Goal: Task Accomplishment & Management: Manage account settings

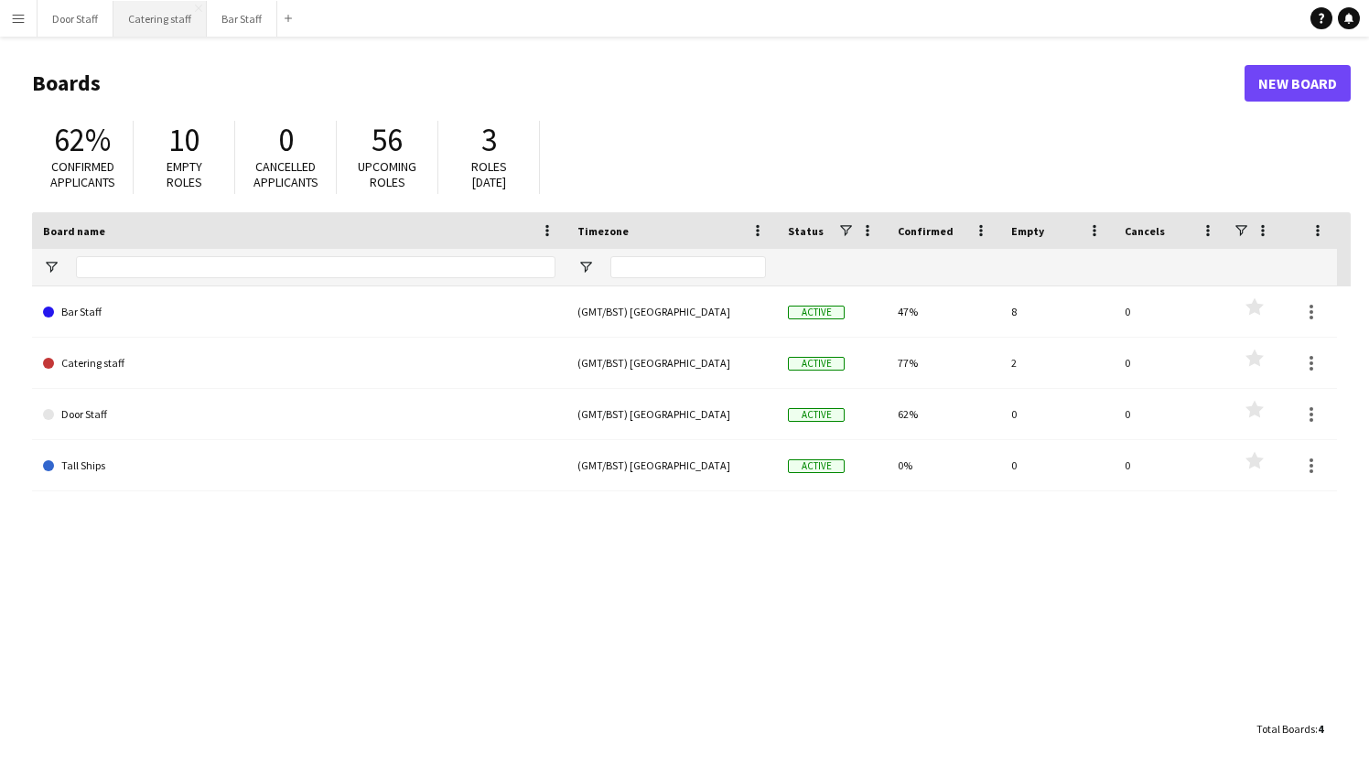
click at [153, 25] on button "Catering staff Close" at bounding box center [159, 19] width 93 height 36
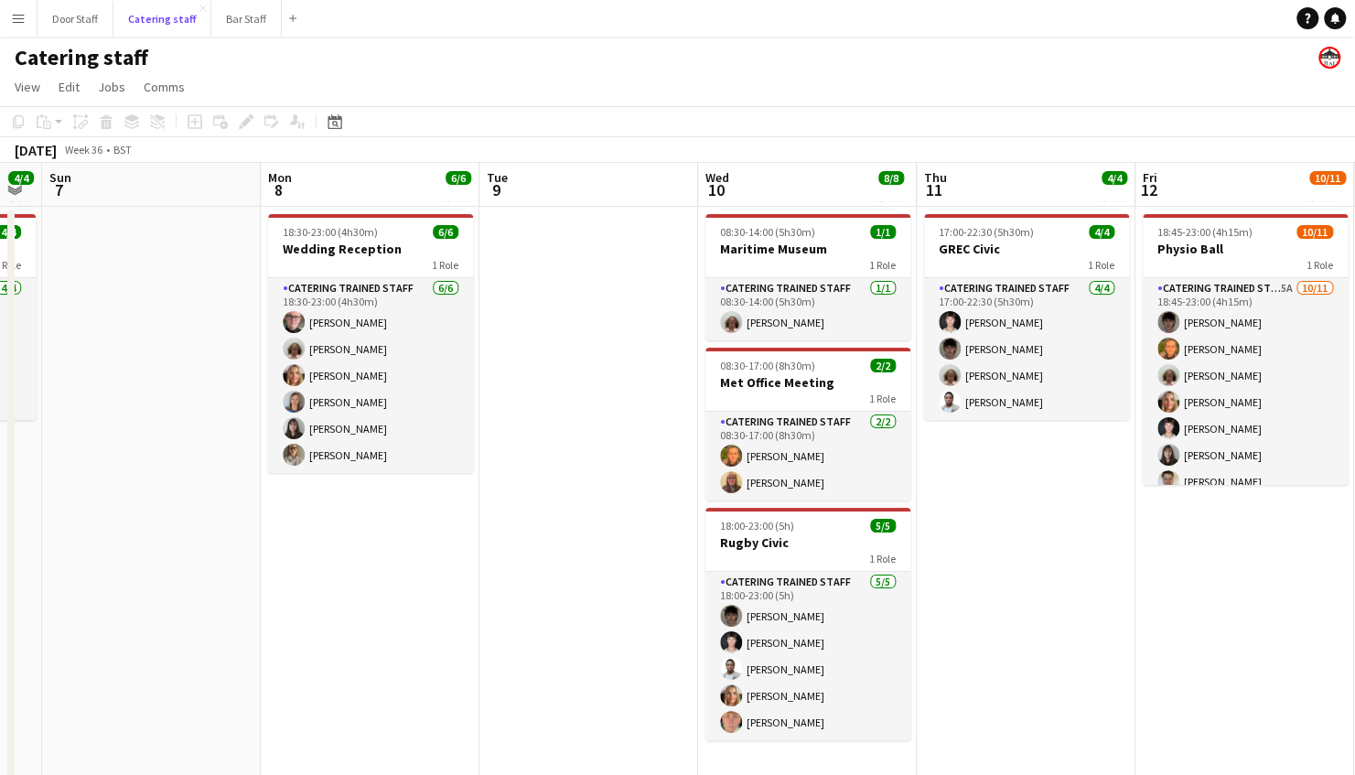
scroll to position [5, 0]
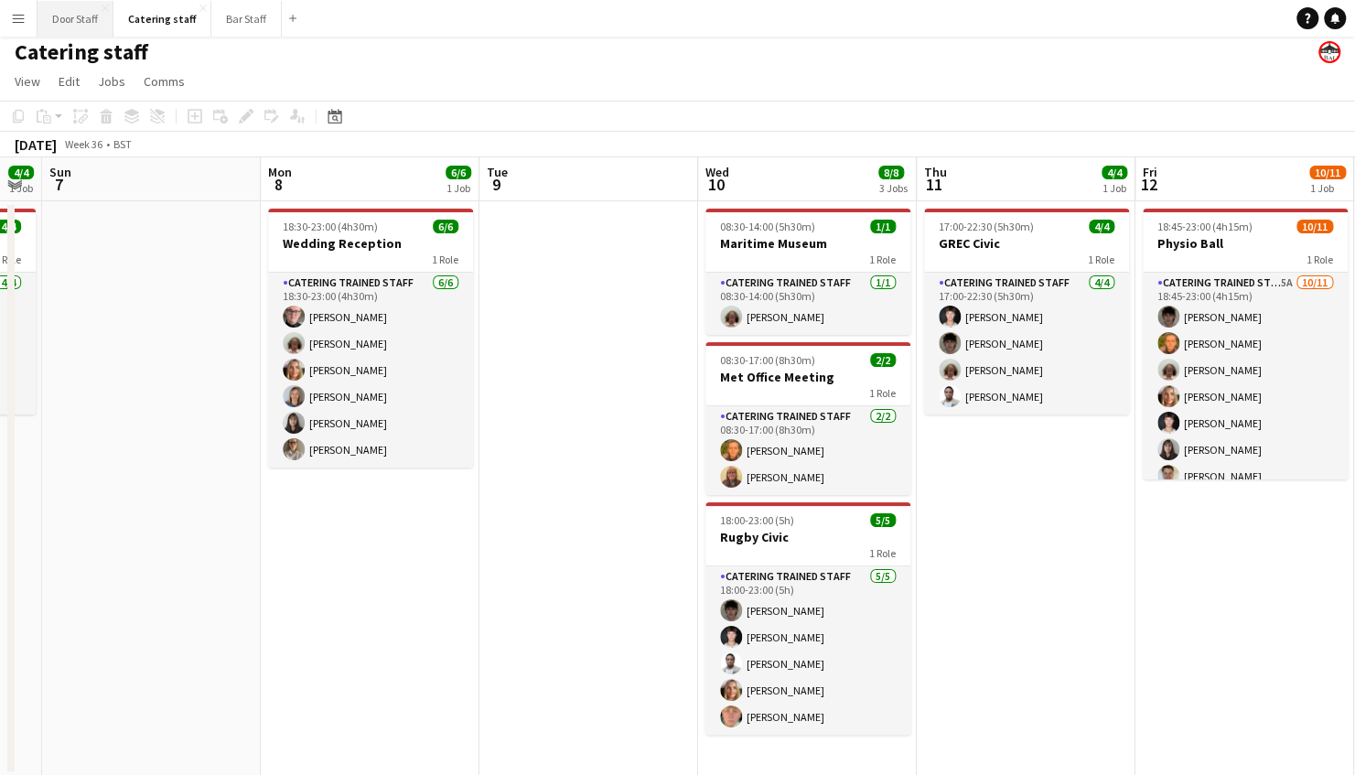
click at [79, 24] on button "Door Staff Close" at bounding box center [76, 19] width 76 height 36
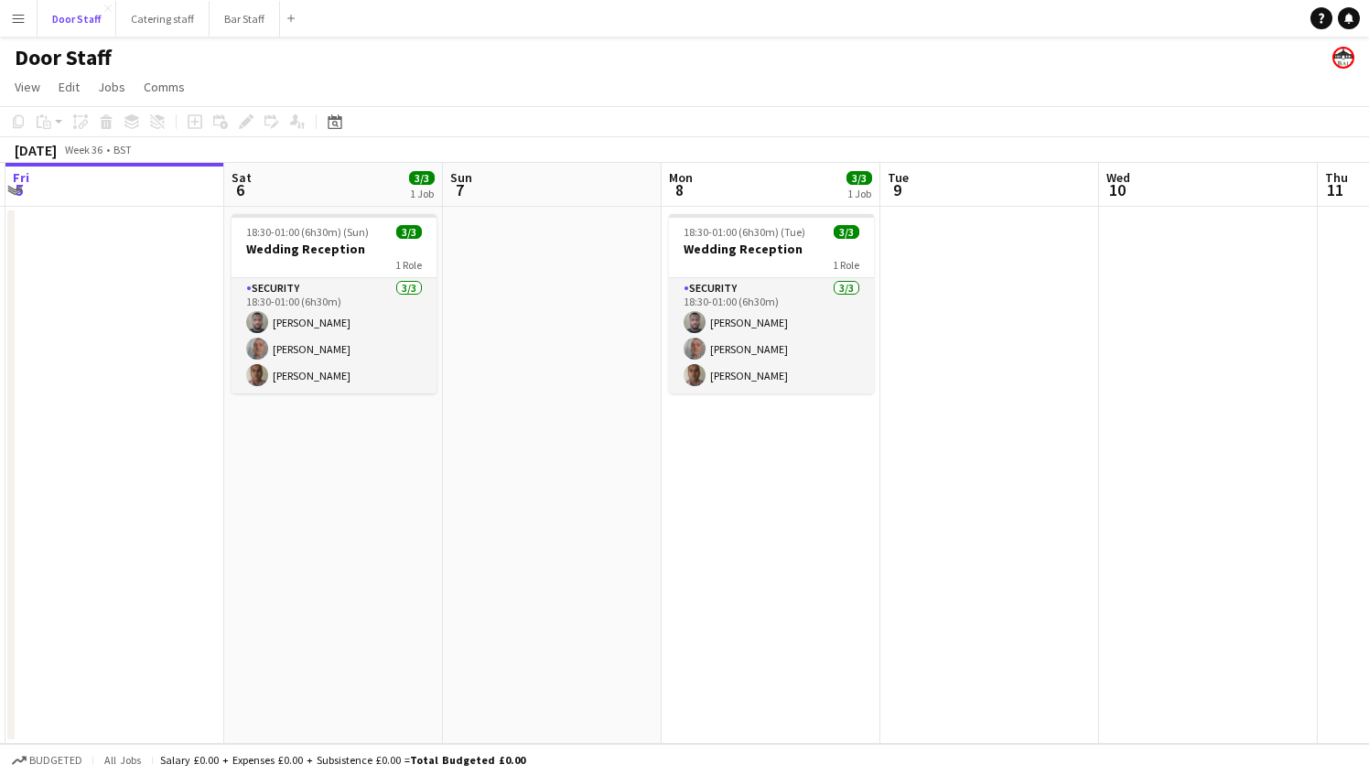
scroll to position [0, 653]
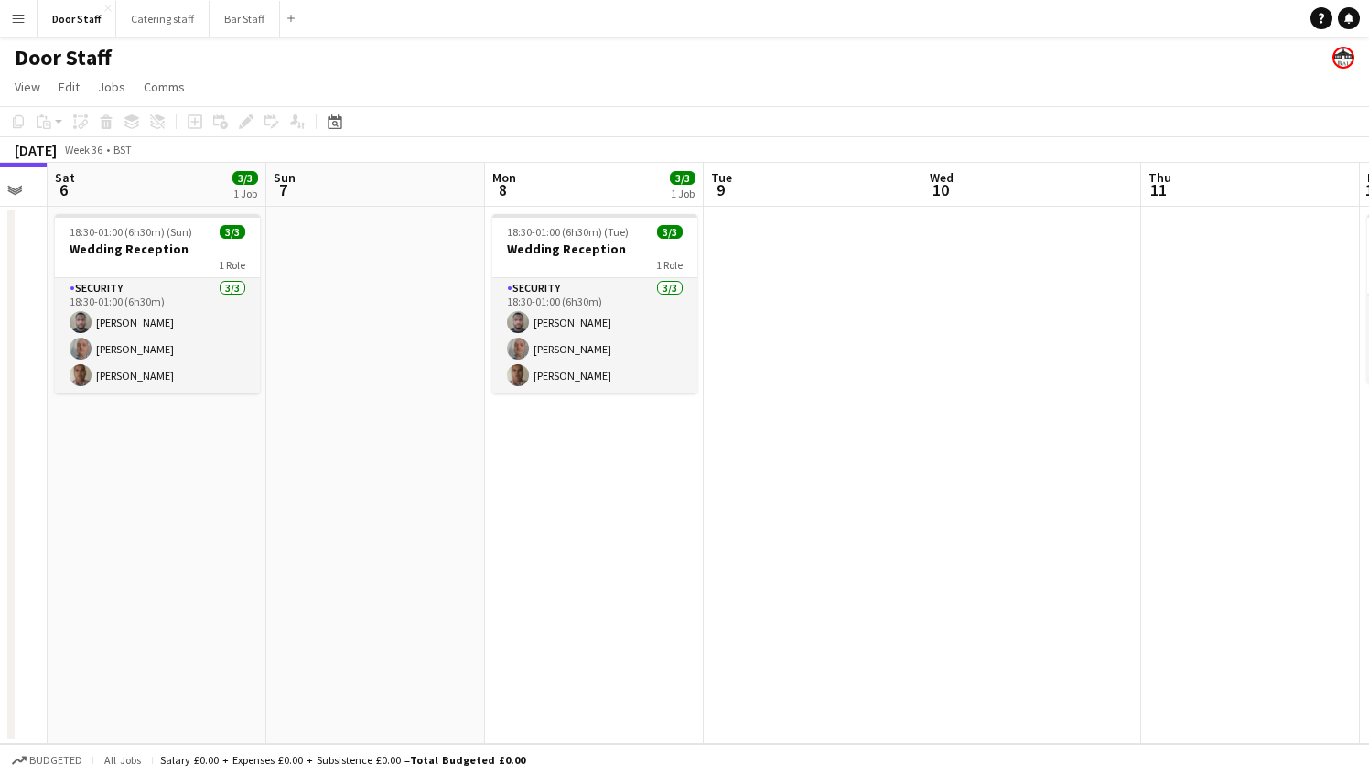
drag, startPoint x: 877, startPoint y: 542, endPoint x: 685, endPoint y: 534, distance: 191.4
click at [685, 534] on app-calendar-viewport "Tue 2 Wed 3 1/1 1 Job Thu 4 Fri 5 Sat 6 3/3 1 Job Sun 7 Mon 8 3/3 1 Job Tue 9 W…" at bounding box center [684, 453] width 1369 height 581
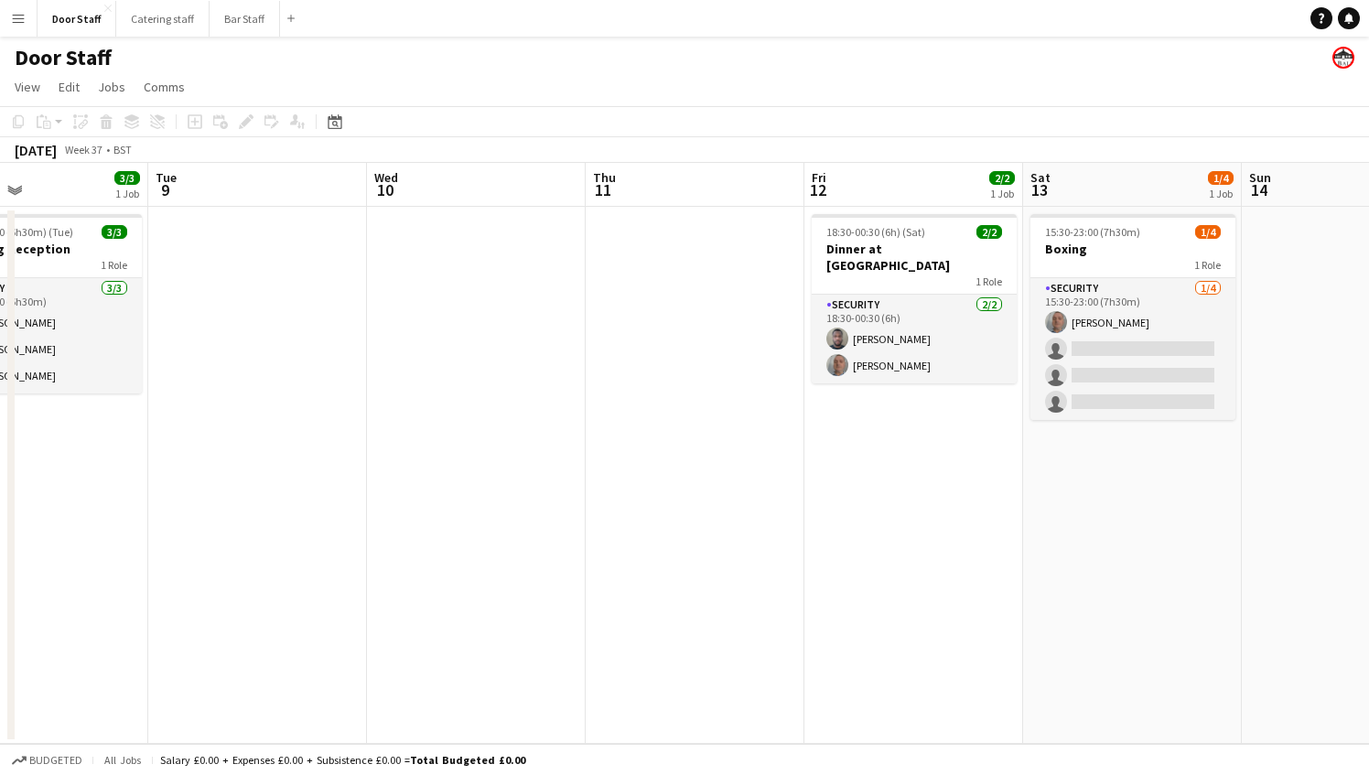
scroll to position [0, 509]
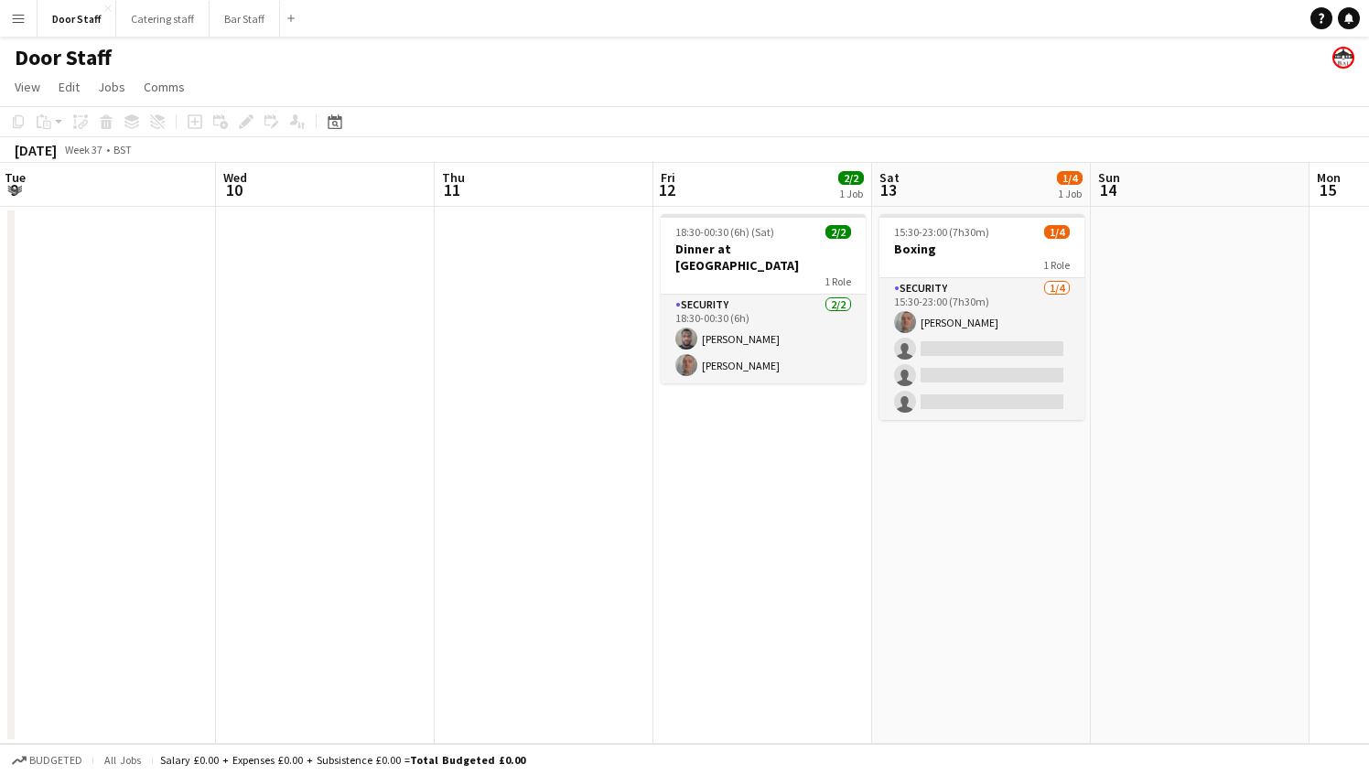
drag, startPoint x: 685, startPoint y: 534, endPoint x: 534, endPoint y: 569, distance: 156.1
click at [534, 569] on app-calendar-viewport "Sat 6 3/3 1 Job Sun 7 Mon 8 3/3 1 Job Tue 9 Wed 10 Thu 11 Fri 12 2/2 1 Job Sat …" at bounding box center [684, 453] width 1369 height 581
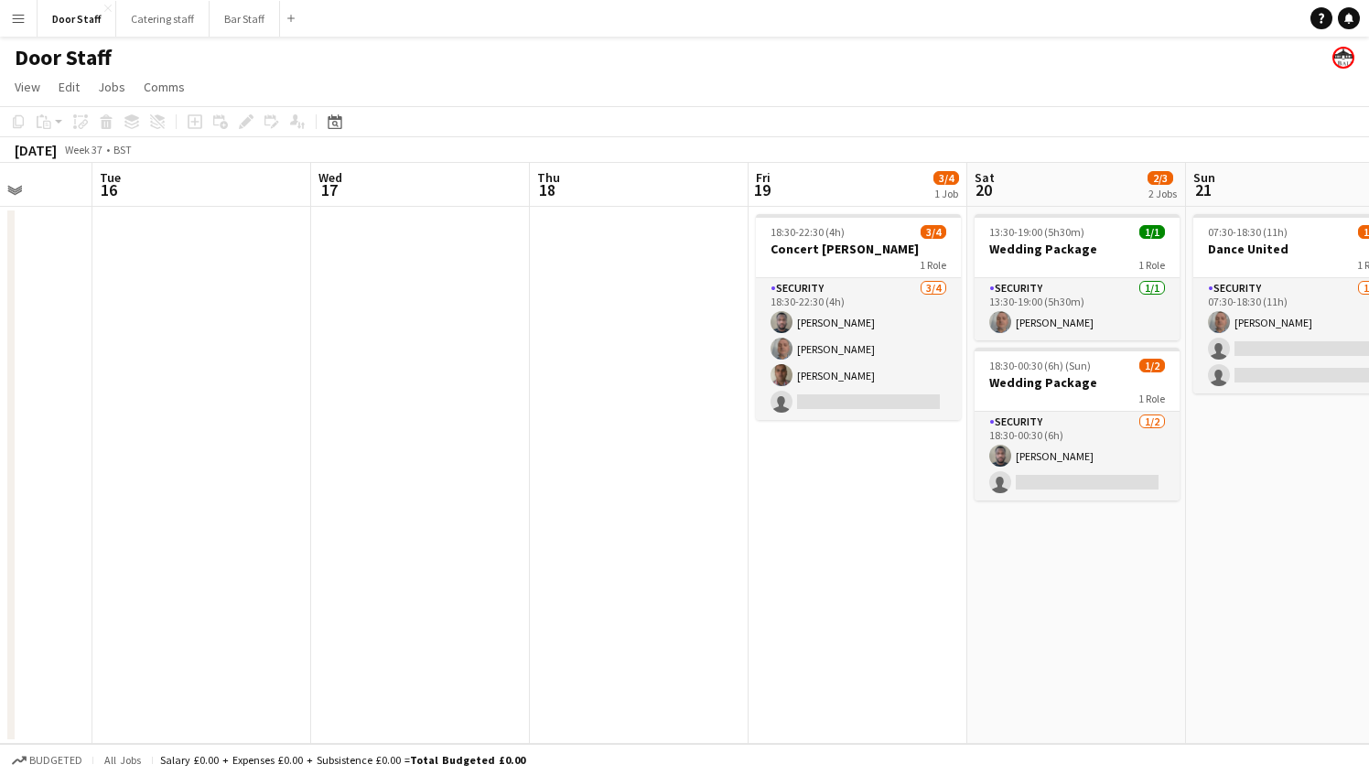
scroll to position [0, 565]
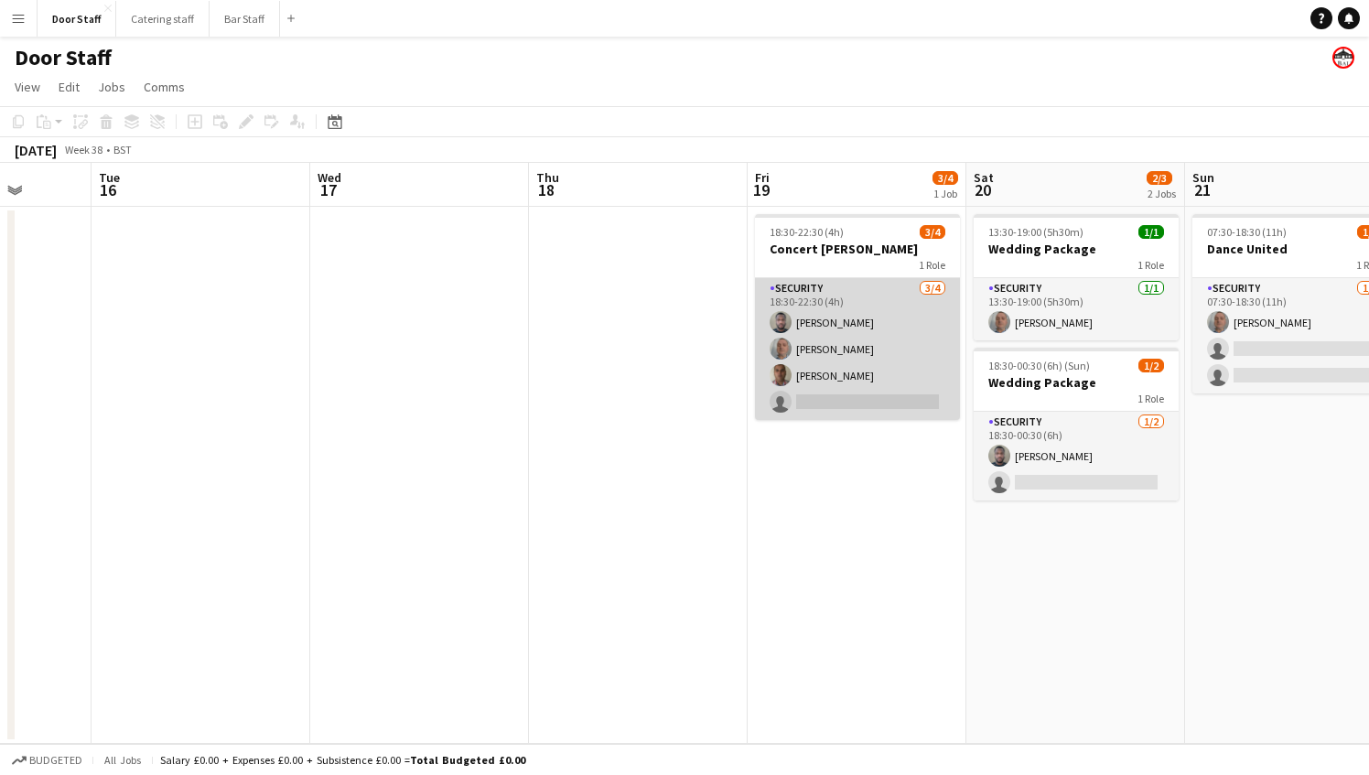
click at [900, 320] on app-card-role "Security [DATE] 18:30-22:30 (4h) [PERSON_NAME] [PERSON_NAME] [PERSON_NAME] sing…" at bounding box center [857, 349] width 205 height 142
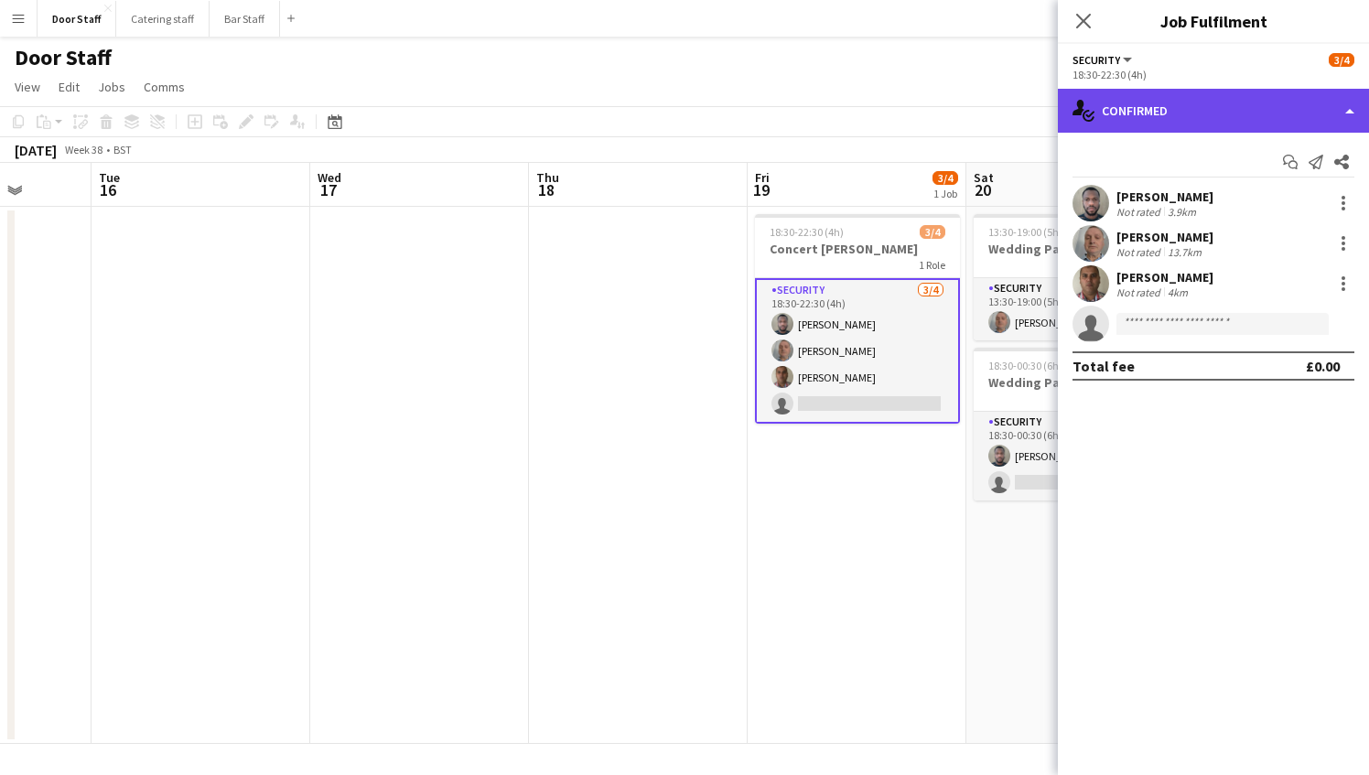
click at [1203, 116] on div "single-neutral-actions-check-2 Confirmed" at bounding box center [1213, 111] width 311 height 44
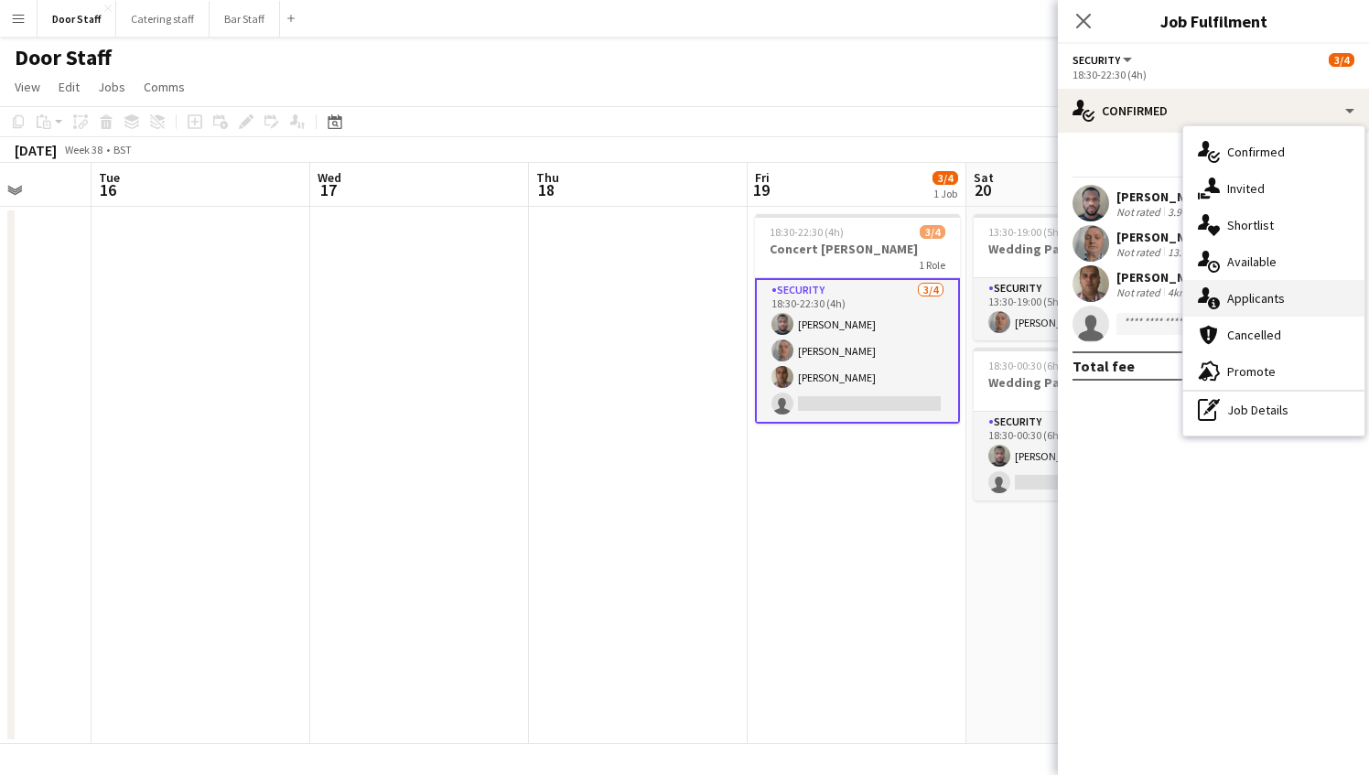
drag, startPoint x: 1240, startPoint y: 295, endPoint x: 1224, endPoint y: 290, distance: 16.2
click at [1224, 290] on div "single-neutral-actions-information Applicants" at bounding box center [1273, 298] width 181 height 37
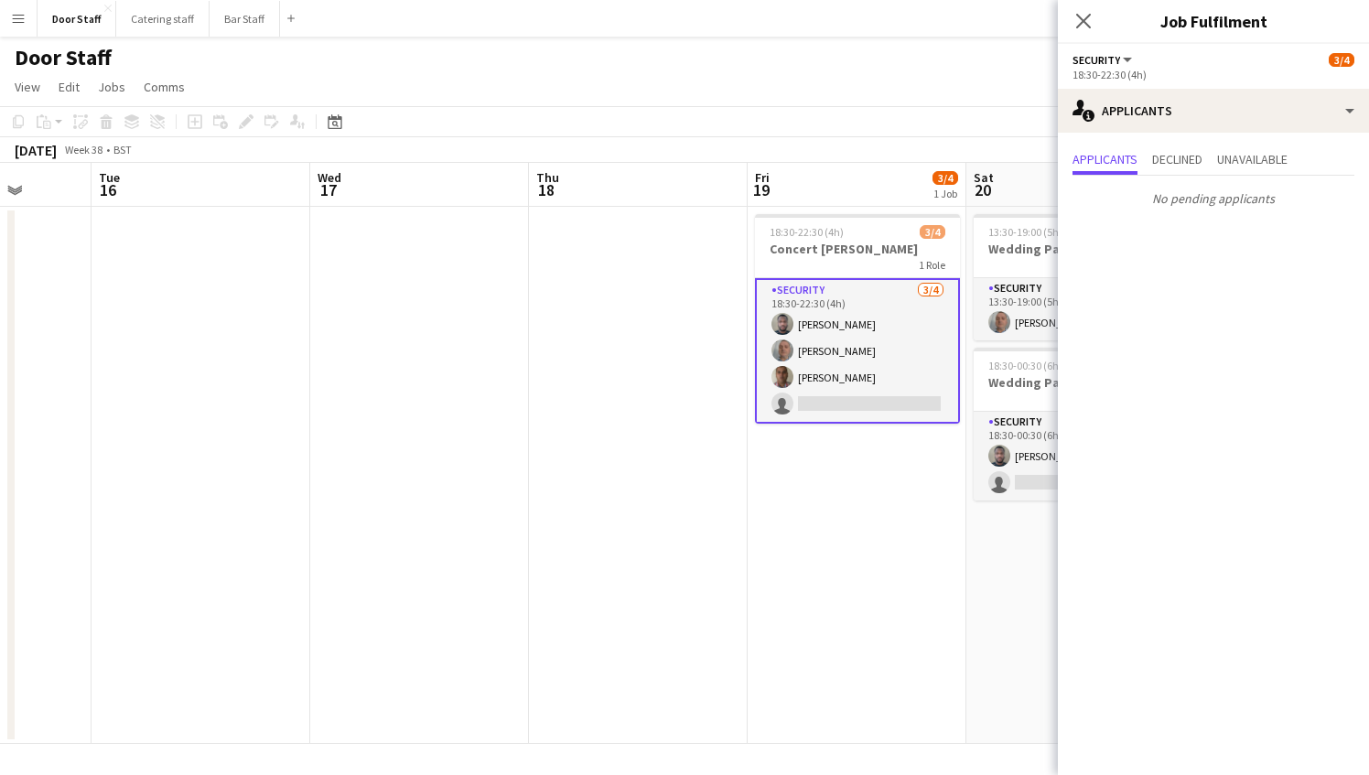
click at [785, 500] on app-date-cell "18:30-22:30 (4h) 3/4 Concert [PERSON_NAME] 1 Role Security [DATE] 18:30-22:30 (…" at bounding box center [857, 475] width 219 height 537
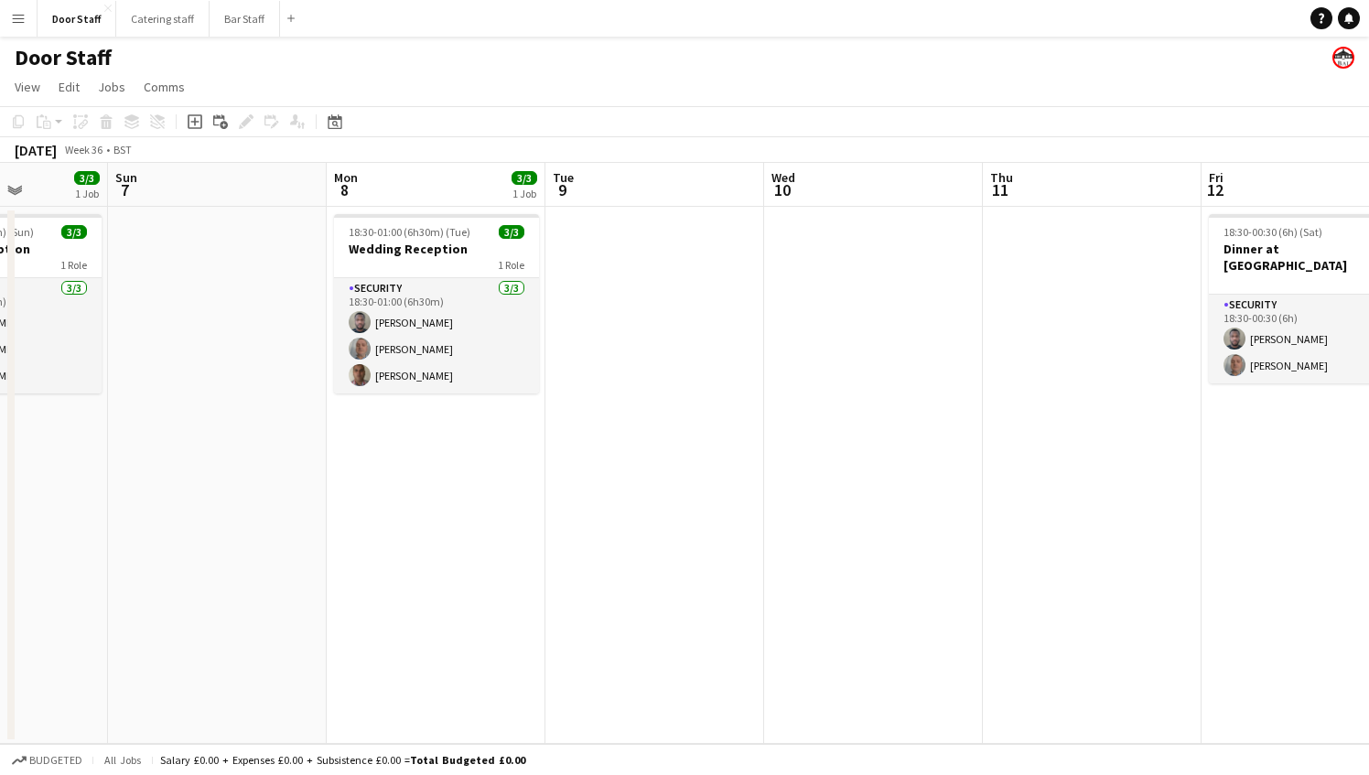
scroll to position [0, 767]
